Goal: Navigation & Orientation: Find specific page/section

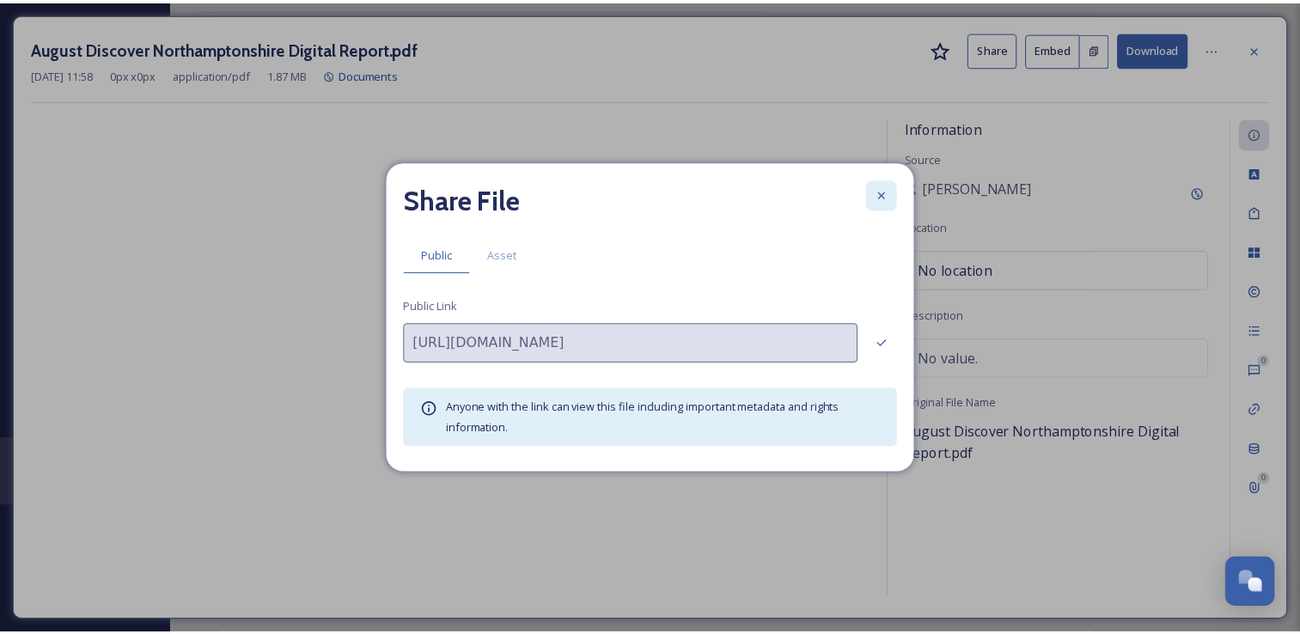
scroll to position [4382, 0]
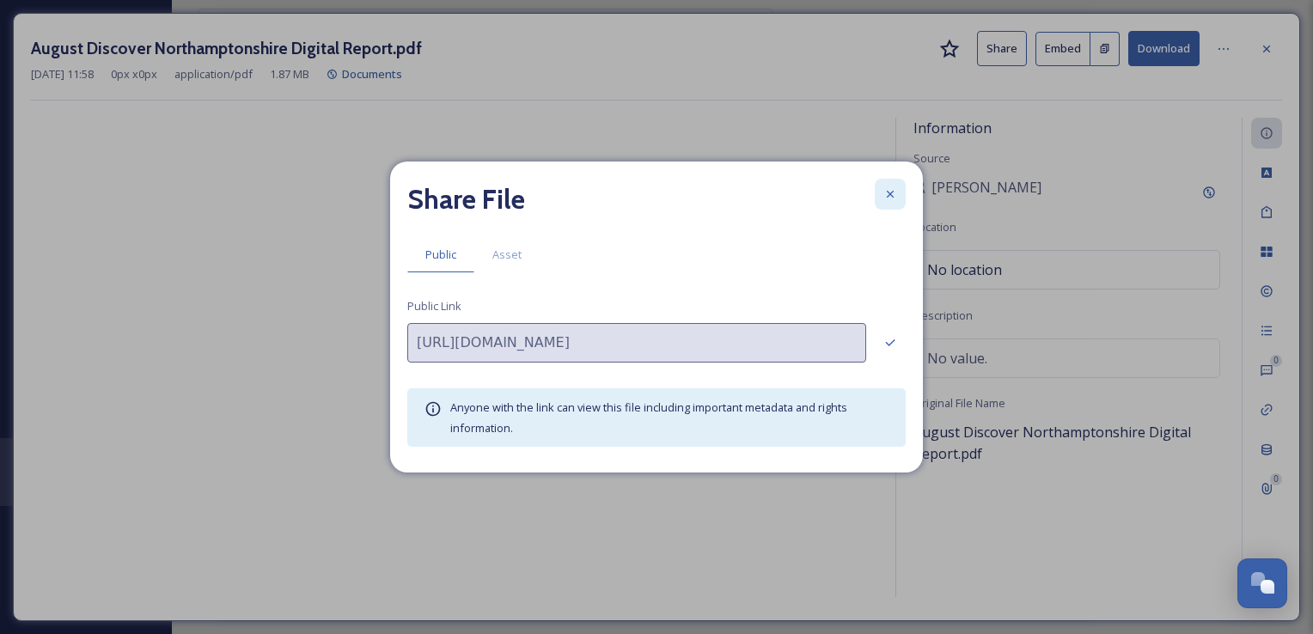
click at [893, 198] on icon at bounding box center [890, 194] width 14 height 14
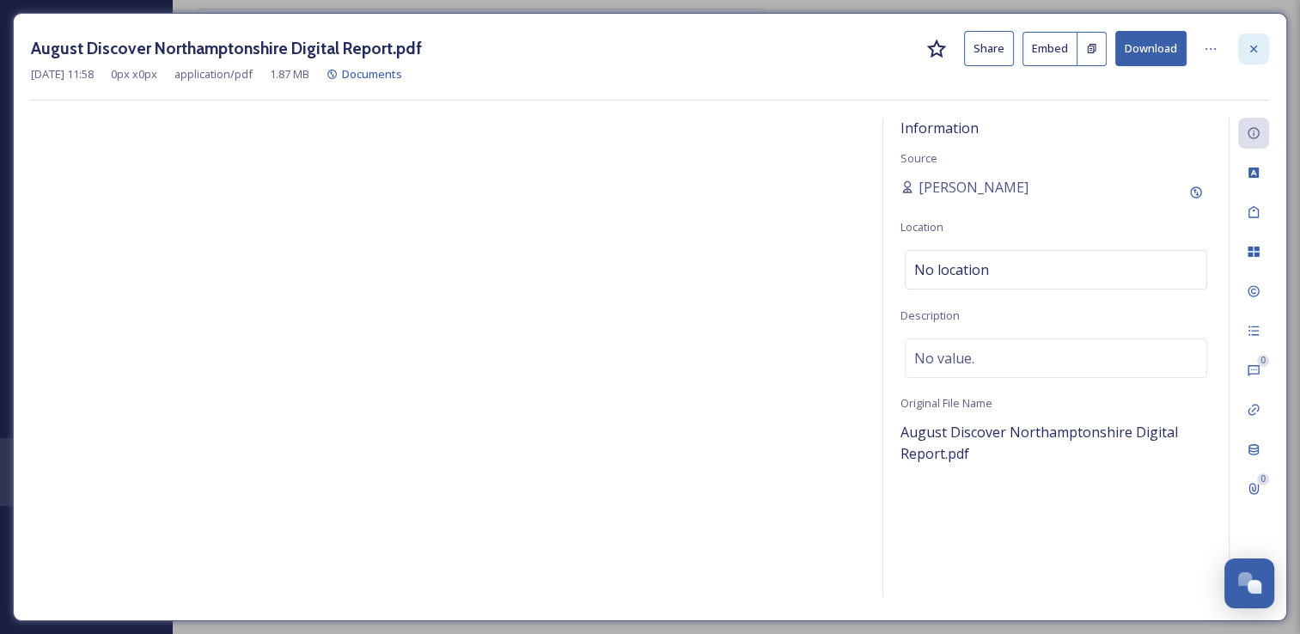
click at [1253, 47] on icon at bounding box center [1253, 48] width 7 height 7
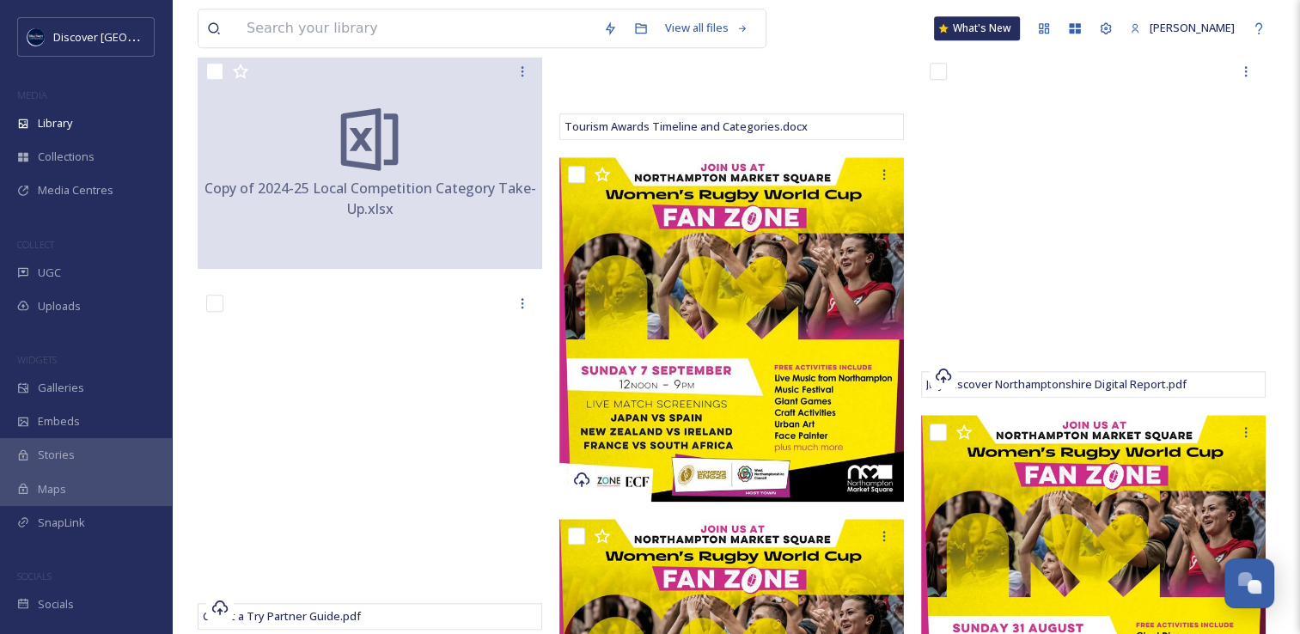
scroll to position [1831, 0]
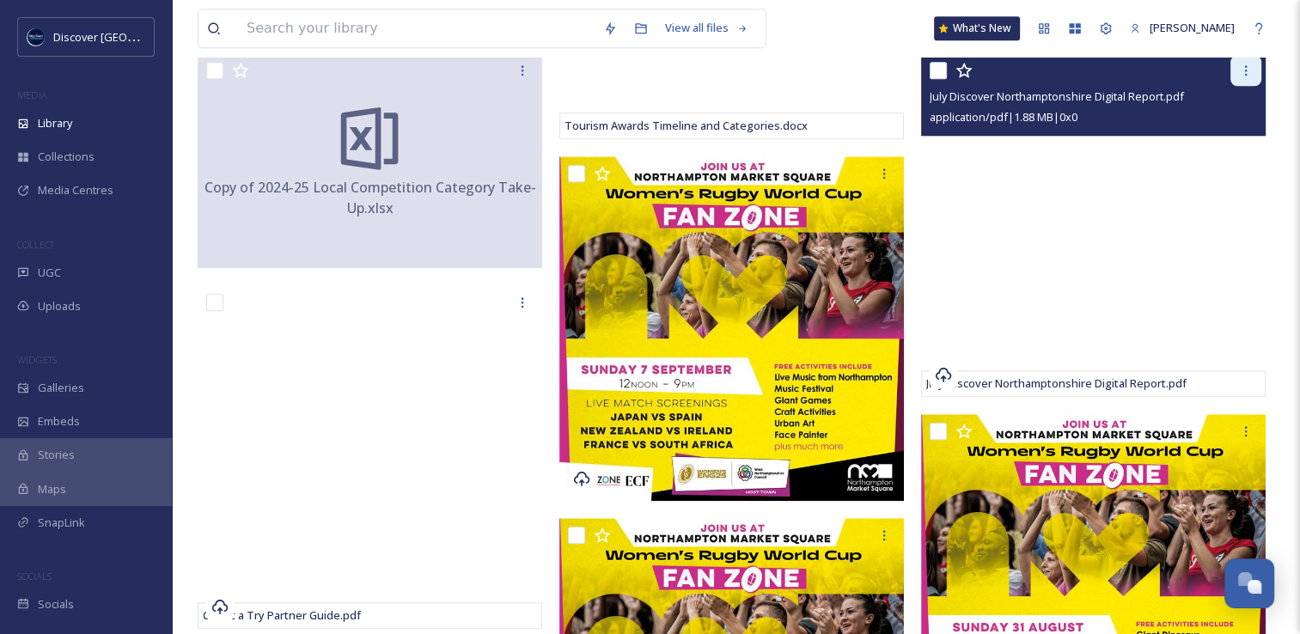
click at [1248, 73] on icon at bounding box center [1246, 71] width 14 height 14
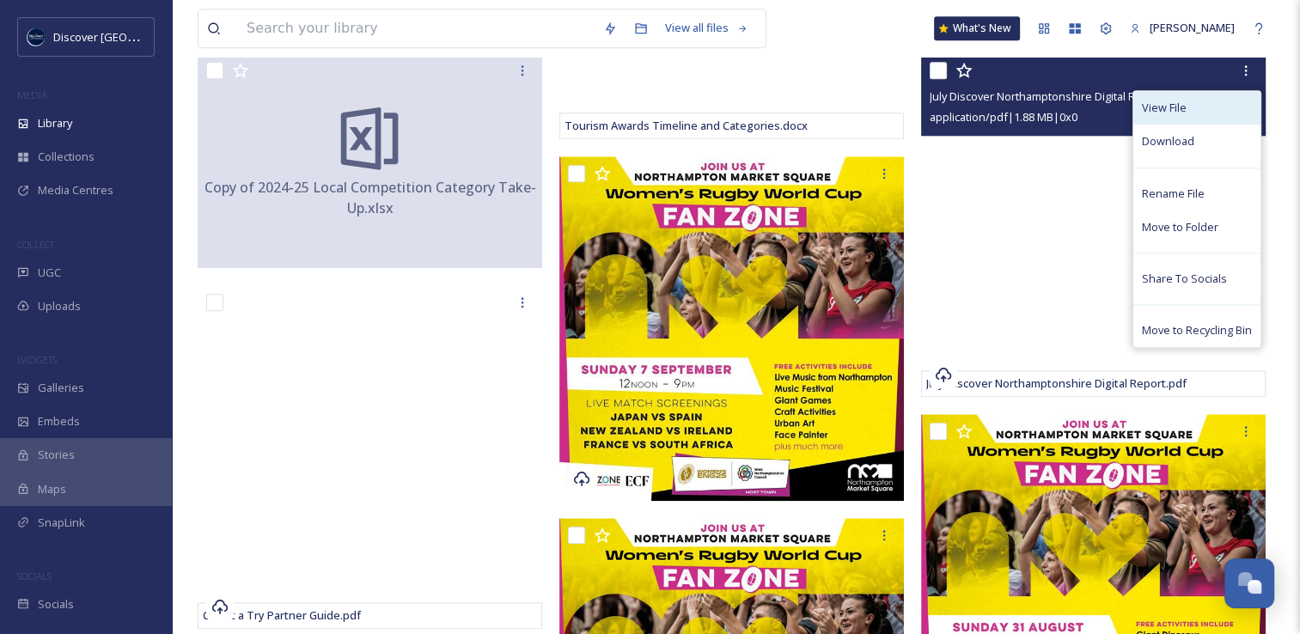
click at [1183, 112] on span "View File" at bounding box center [1164, 108] width 45 height 16
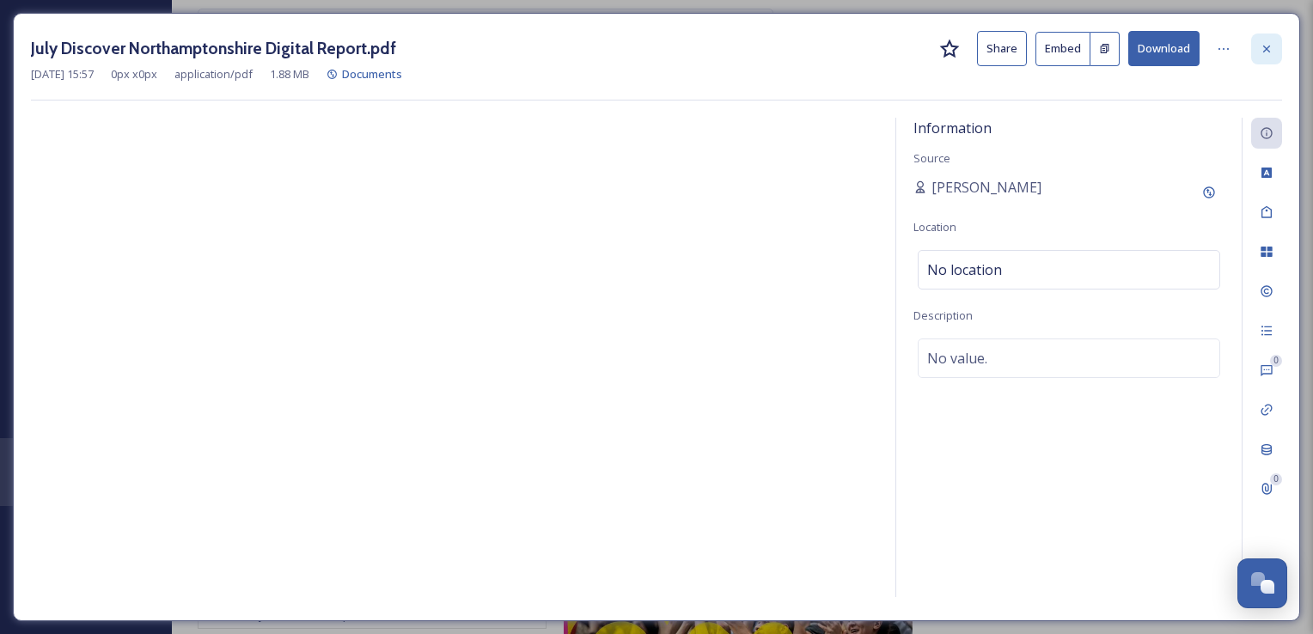
click at [1270, 53] on icon at bounding box center [1266, 49] width 14 height 14
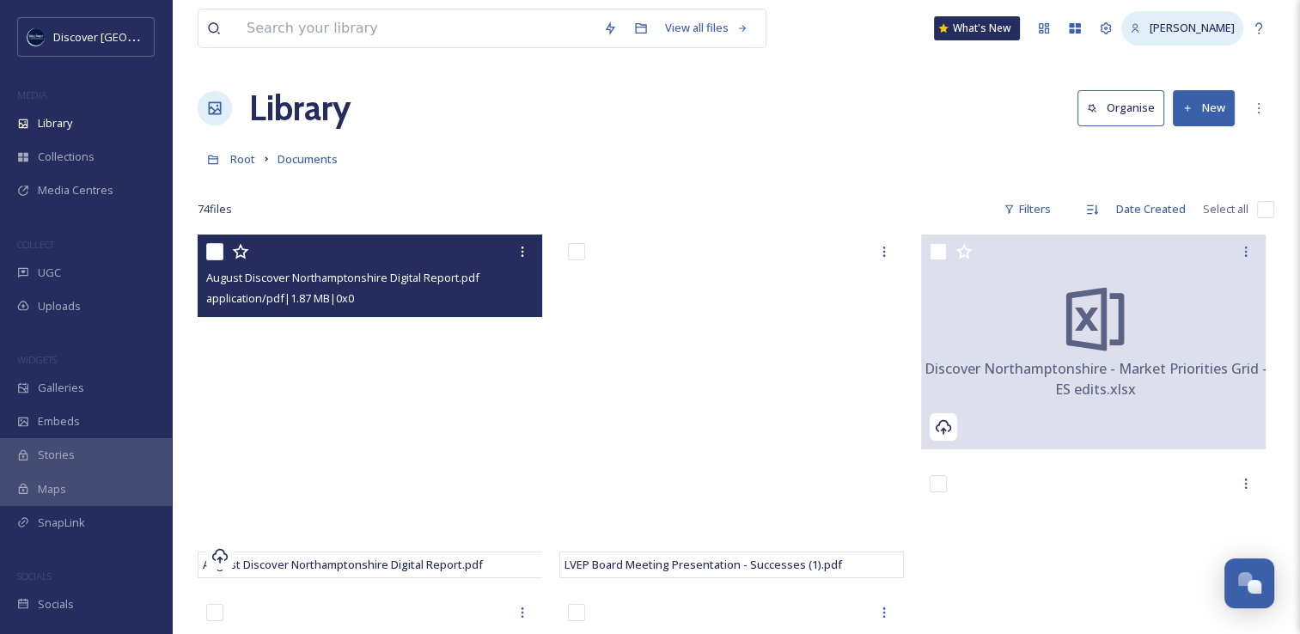
click at [1149, 22] on span "[PERSON_NAME]" at bounding box center [1191, 27] width 85 height 15
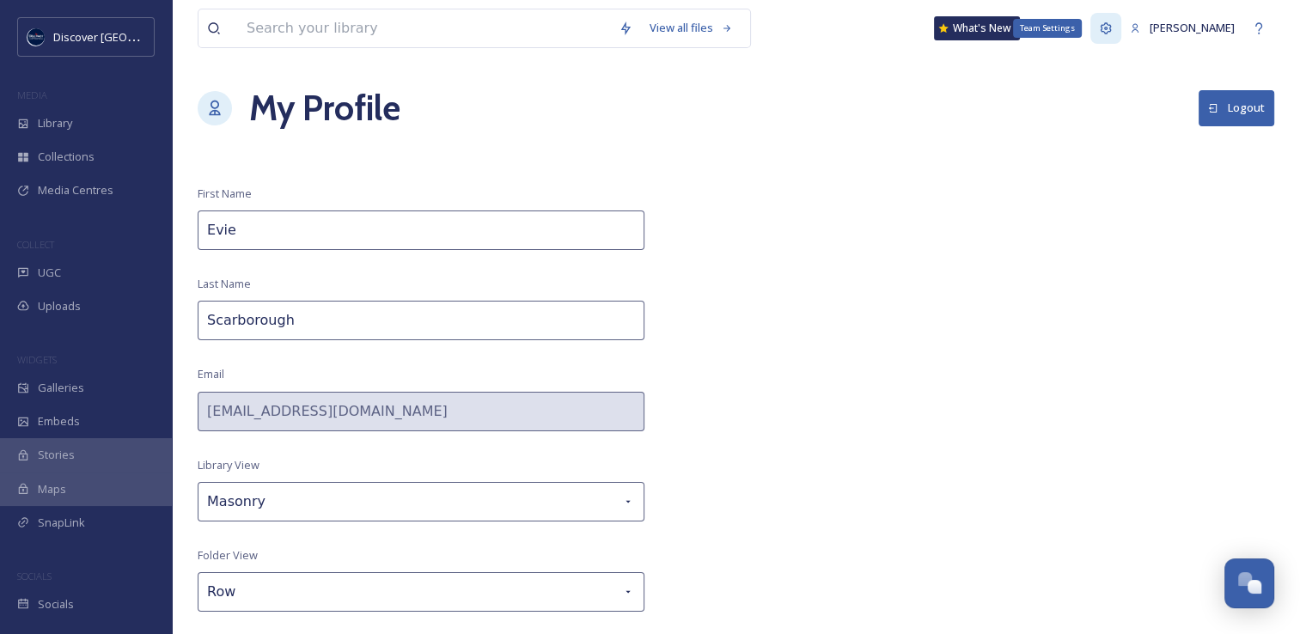
click at [1042, 25] on div "Team Settings" at bounding box center [1047, 28] width 69 height 19
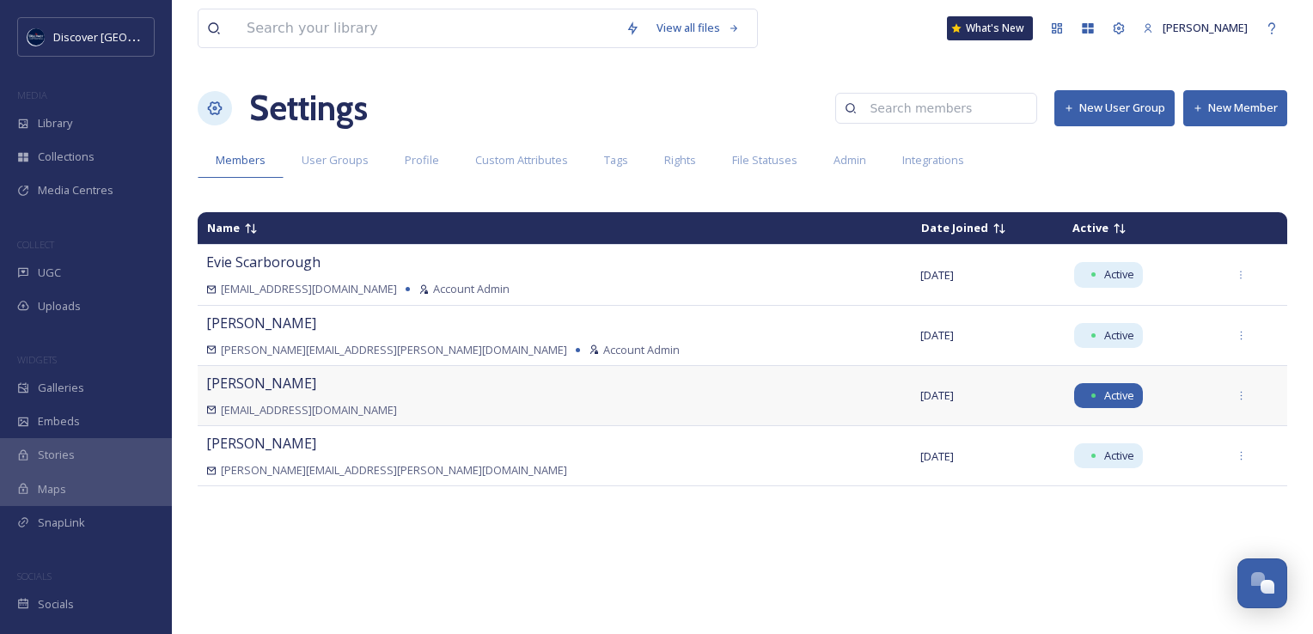
click at [1104, 399] on span "Active" at bounding box center [1119, 395] width 30 height 16
click at [1225, 396] on div at bounding box center [1240, 395] width 31 height 31
click at [1062, 515] on div "Name Date Joined Active [PERSON_NAME] [PERSON_NAME][EMAIL_ADDRESS][PERSON_NAME]…" at bounding box center [742, 413] width 1089 height 419
click at [1272, 29] on icon at bounding box center [1271, 28] width 14 height 14
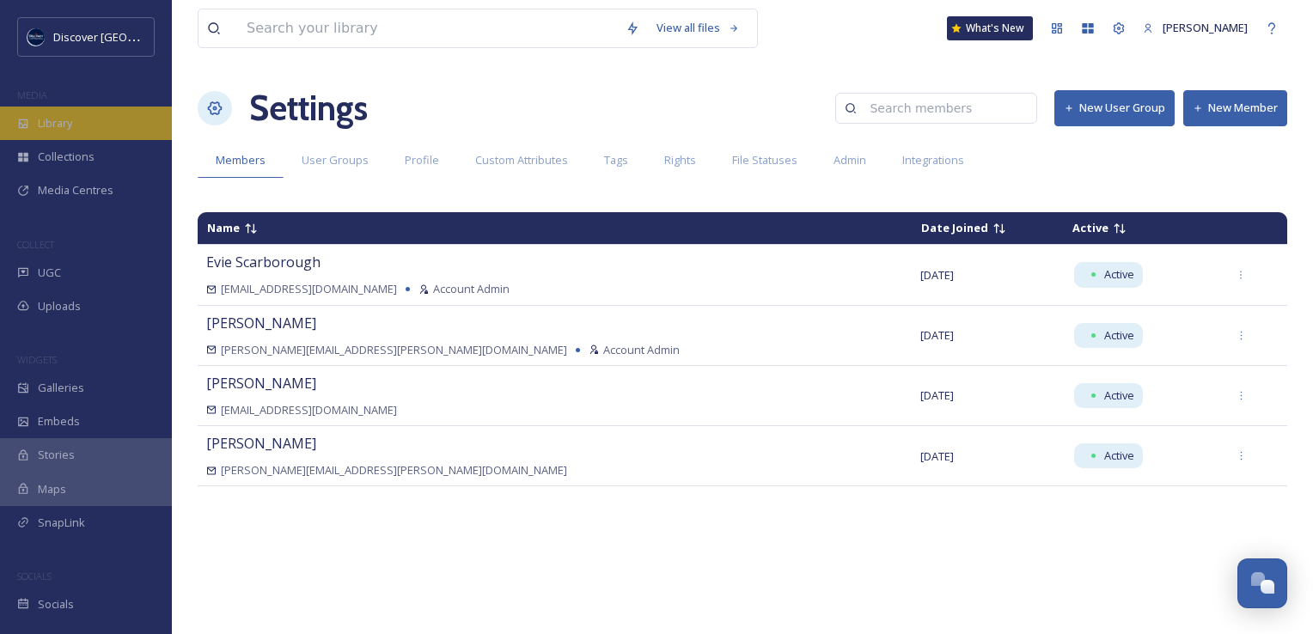
click at [74, 119] on div "Library" at bounding box center [86, 124] width 172 height 34
